Goal: Task Accomplishment & Management: Complete application form

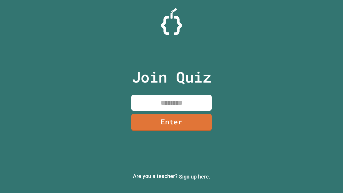
click at [194, 176] on link "Sign up here." at bounding box center [194, 176] width 31 height 6
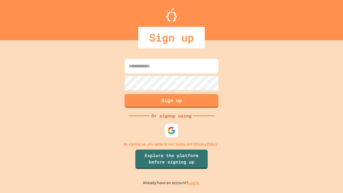
click at [194, 183] on link "Log in." at bounding box center [194, 183] width 12 height 6
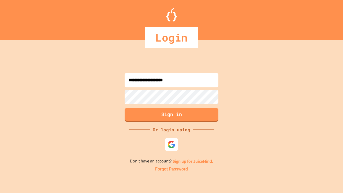
type input "**********"
